Goal: Task Accomplishment & Management: Manage account settings

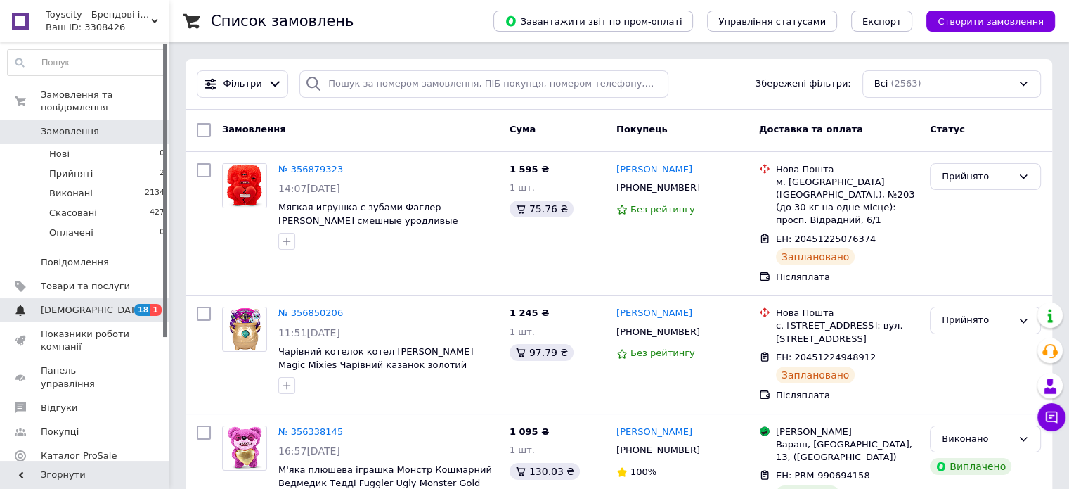
click at [115, 303] on link "[DEMOGRAPHIC_DATA] 18 1" at bounding box center [86, 310] width 173 height 24
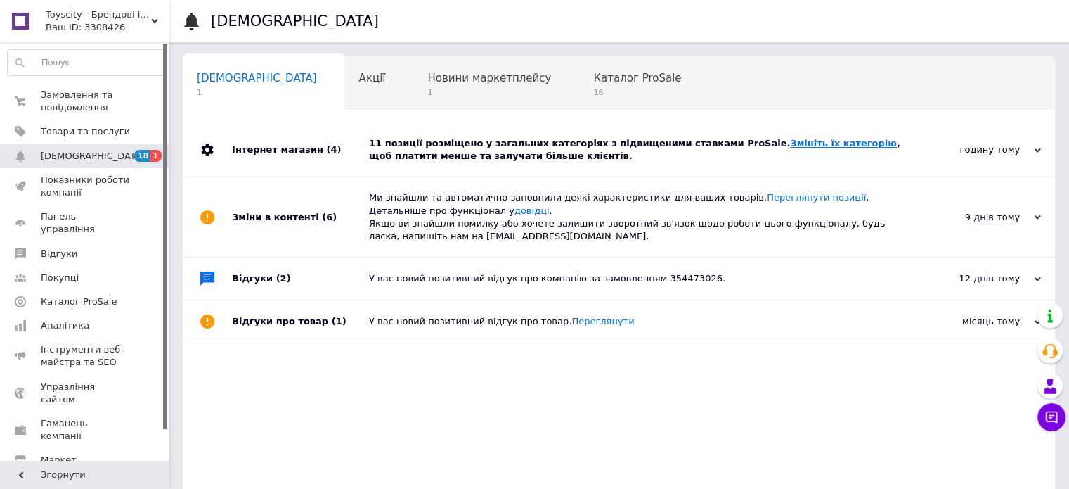
click at [790, 143] on link "Змініть їх категорію" at bounding box center [843, 143] width 106 height 11
